Goal: Check status: Check status

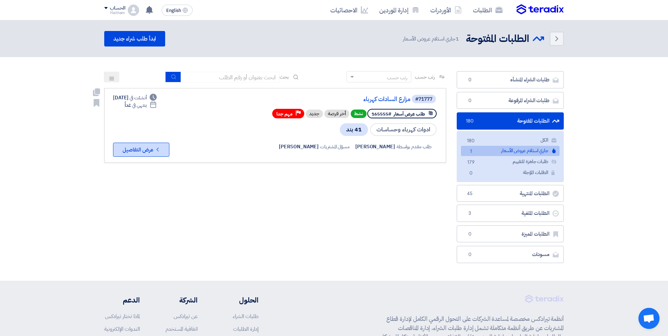
click at [148, 151] on button "Check details عرض التفاصيل" at bounding box center [141, 150] width 56 height 14
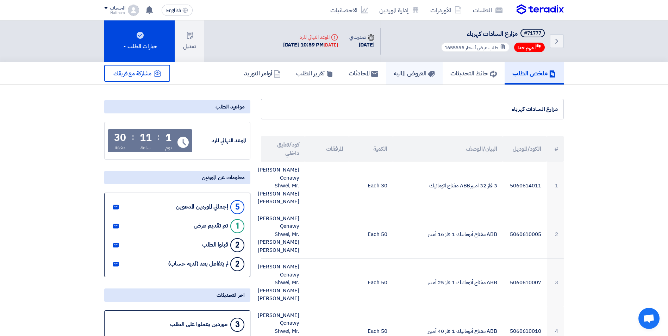
click at [400, 77] on h5 "العروض الماليه" at bounding box center [414, 73] width 41 height 8
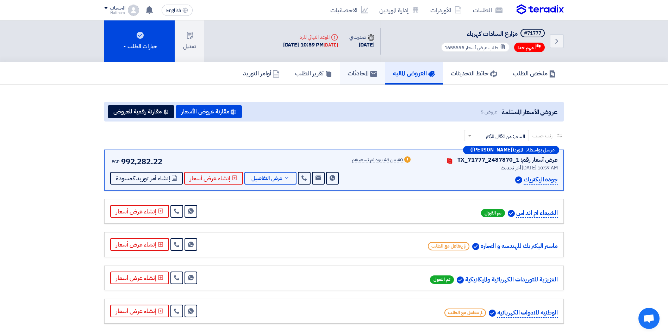
click at [352, 76] on h5 "المحادثات" at bounding box center [363, 73] width 30 height 8
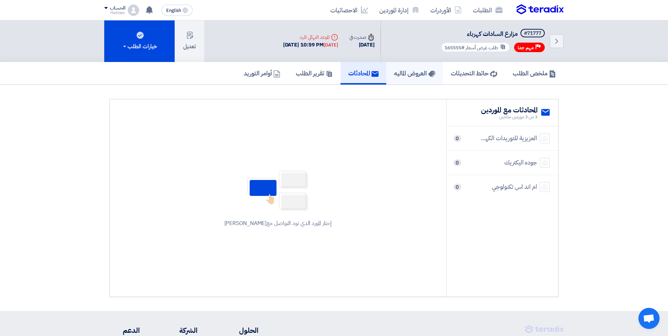
click at [397, 76] on h5 "العروض الماليه" at bounding box center [414, 73] width 41 height 8
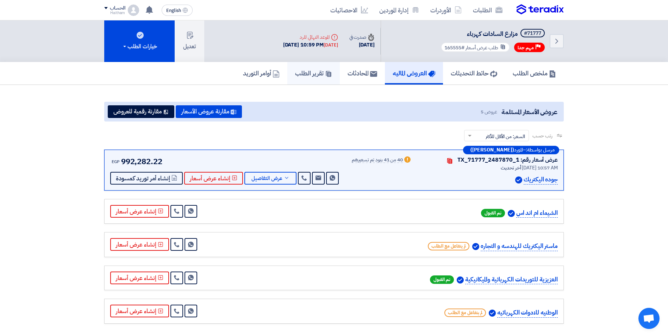
click at [298, 74] on h5 "تقرير الطلب" at bounding box center [313, 73] width 37 height 8
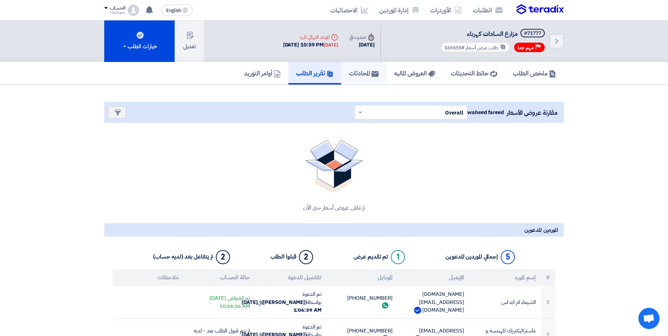
click at [352, 74] on h5 "المحادثات" at bounding box center [364, 73] width 30 height 8
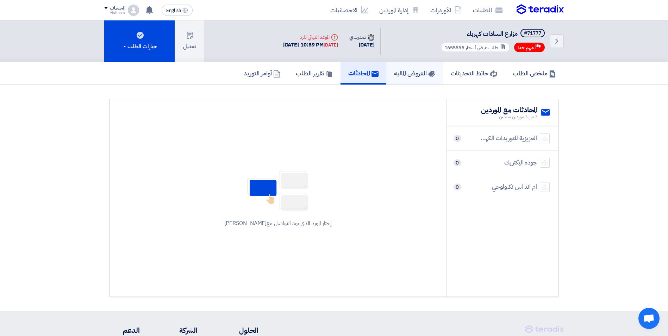
click at [413, 75] on h5 "العروض الماليه" at bounding box center [414, 73] width 41 height 8
